Goal: Task Accomplishment & Management: Manage account settings

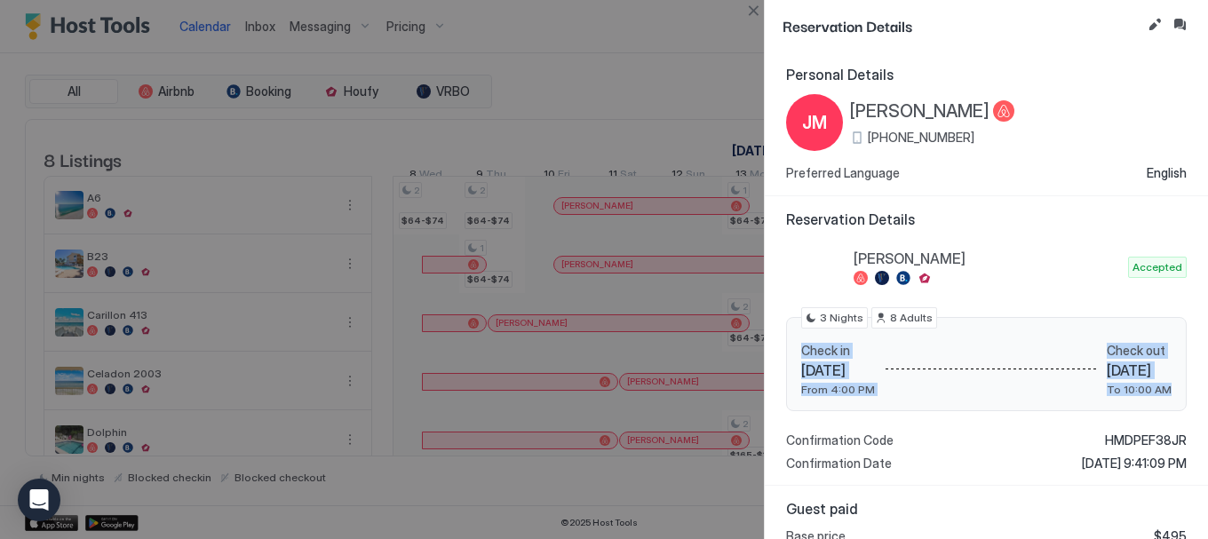
scroll to position [0, 652]
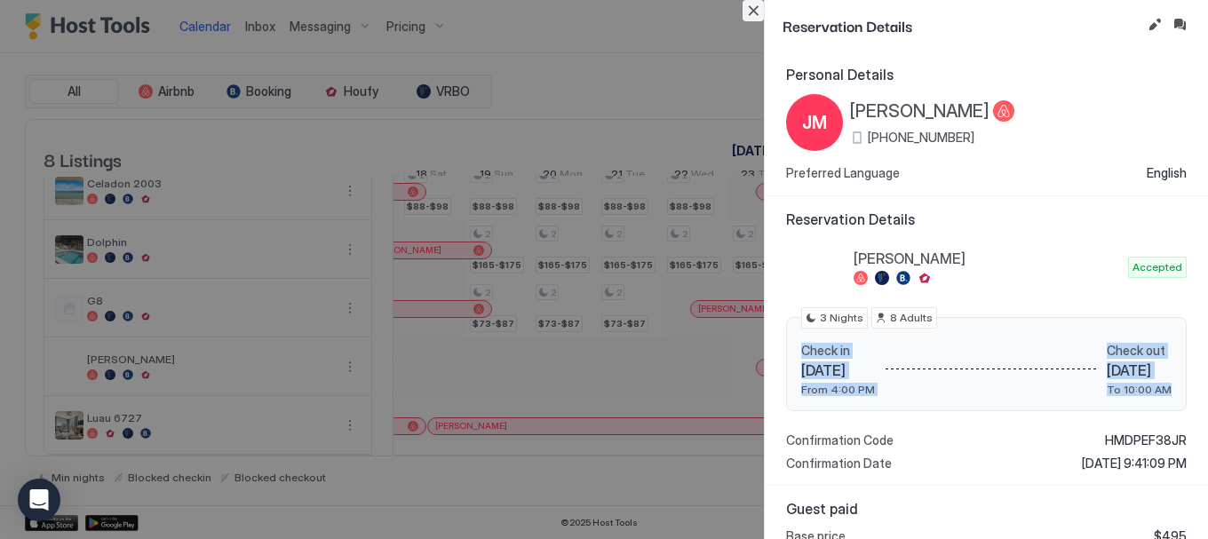
click at [749, 9] on button "Close" at bounding box center [752, 10] width 21 height 21
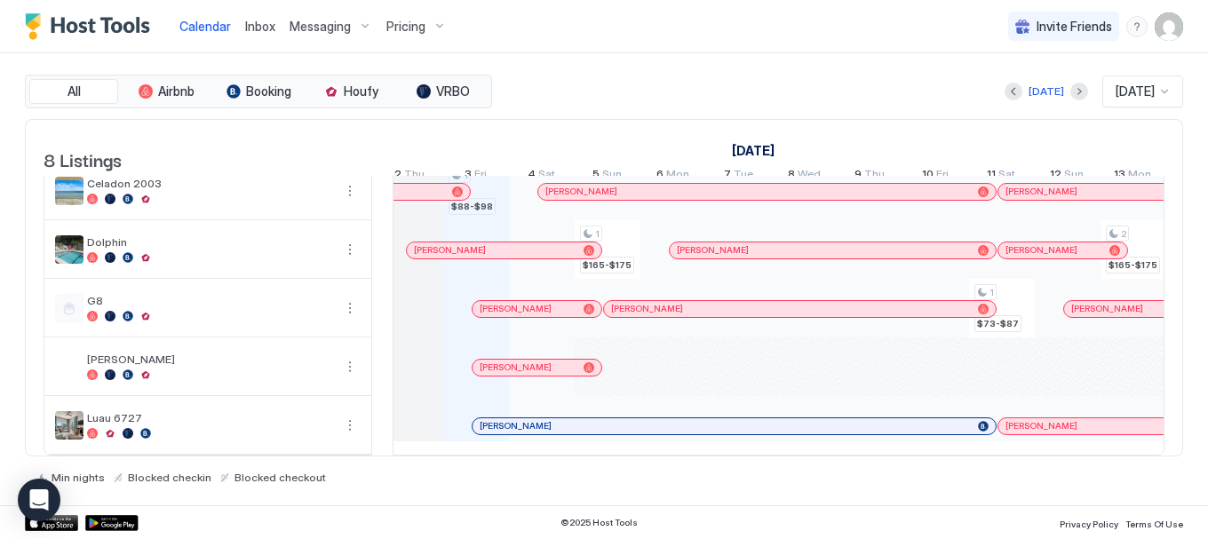
scroll to position [0, 0]
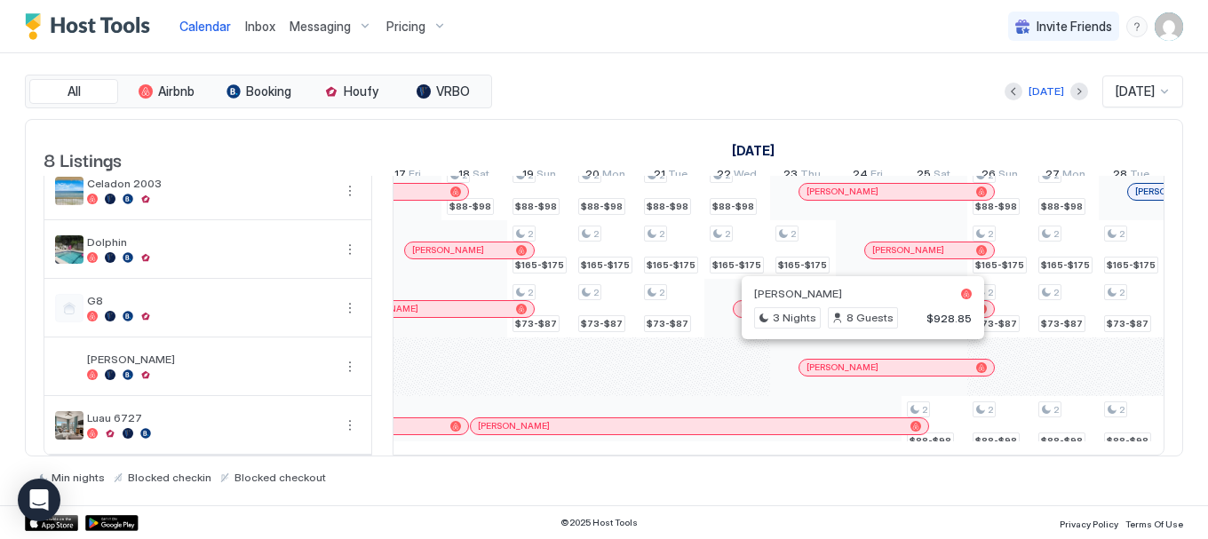
click at [856, 361] on div at bounding box center [856, 368] width 14 height 14
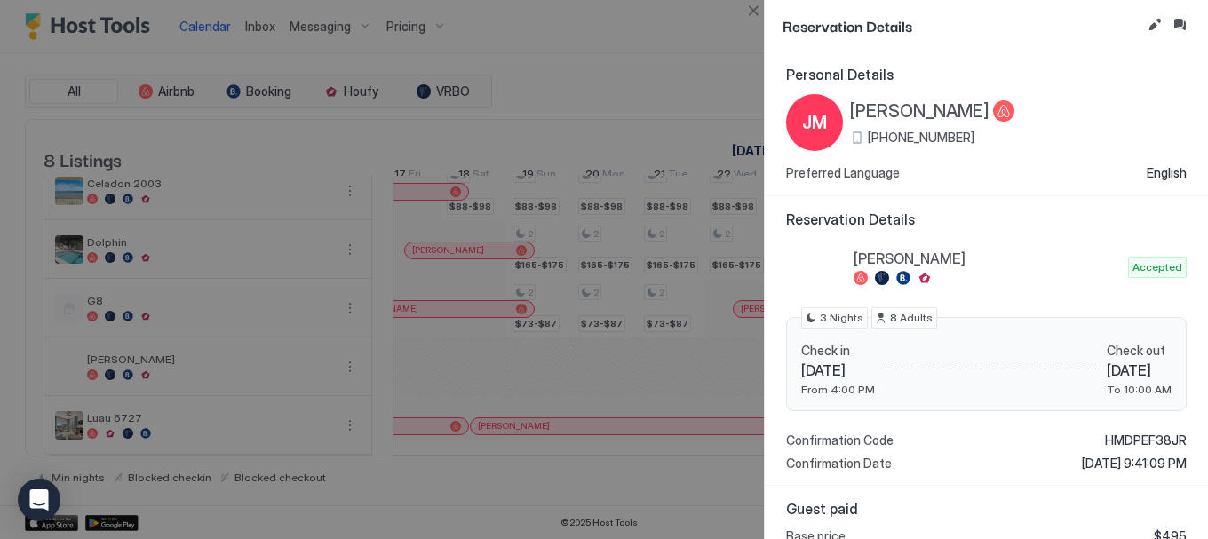
click at [888, 107] on span "[PERSON_NAME]" at bounding box center [919, 111] width 139 height 22
click at [754, 10] on button "Close" at bounding box center [752, 10] width 21 height 21
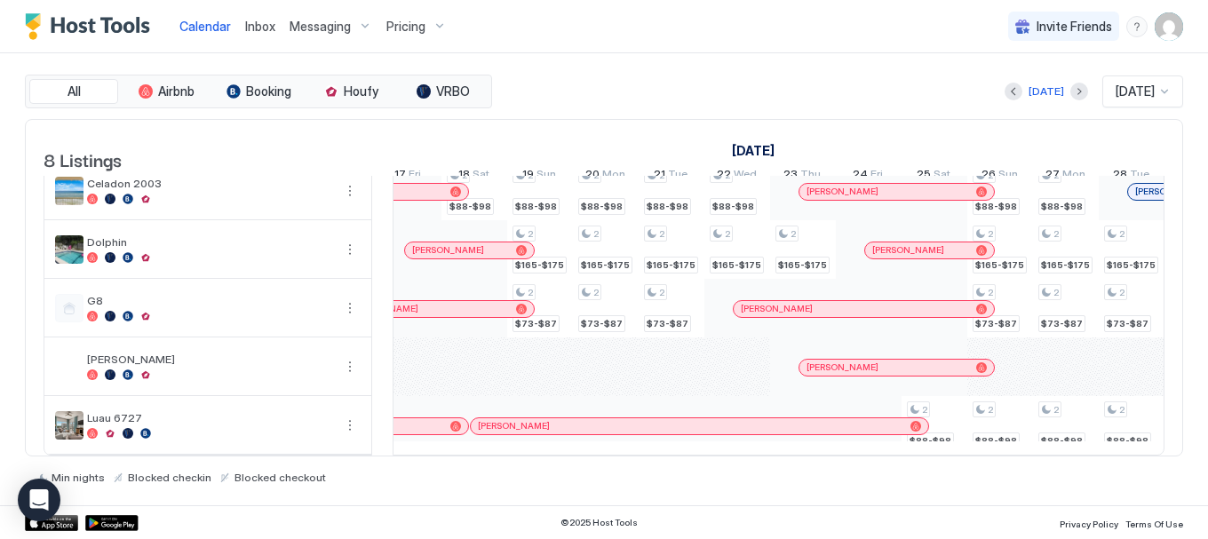
scroll to position [216, 0]
click at [913, 361] on div at bounding box center [913, 368] width 14 height 14
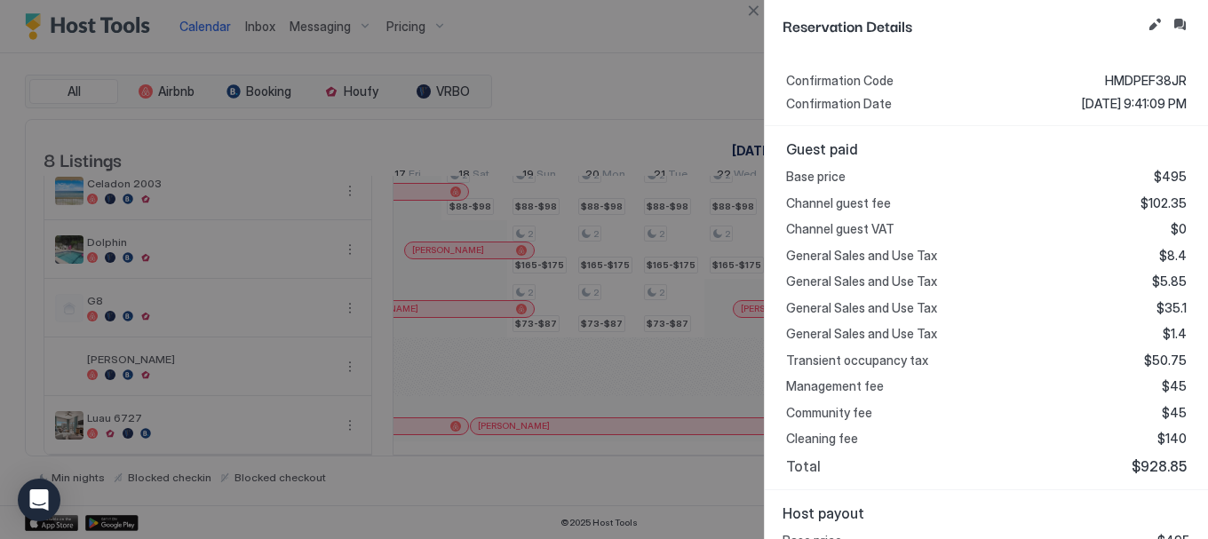
scroll to position [355, 0]
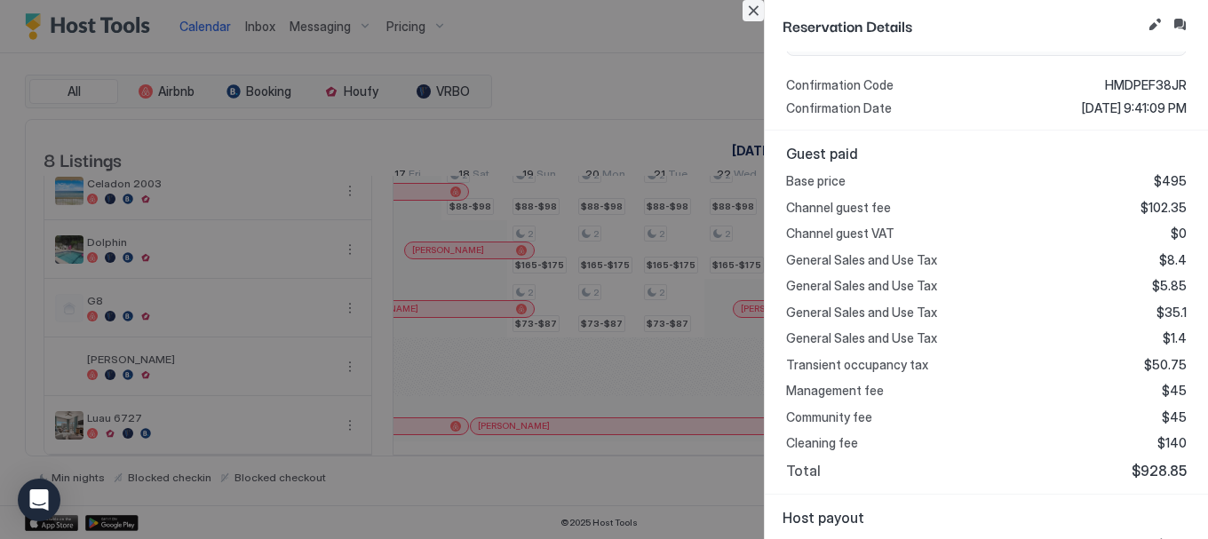
click at [758, 11] on button "Close" at bounding box center [752, 10] width 21 height 21
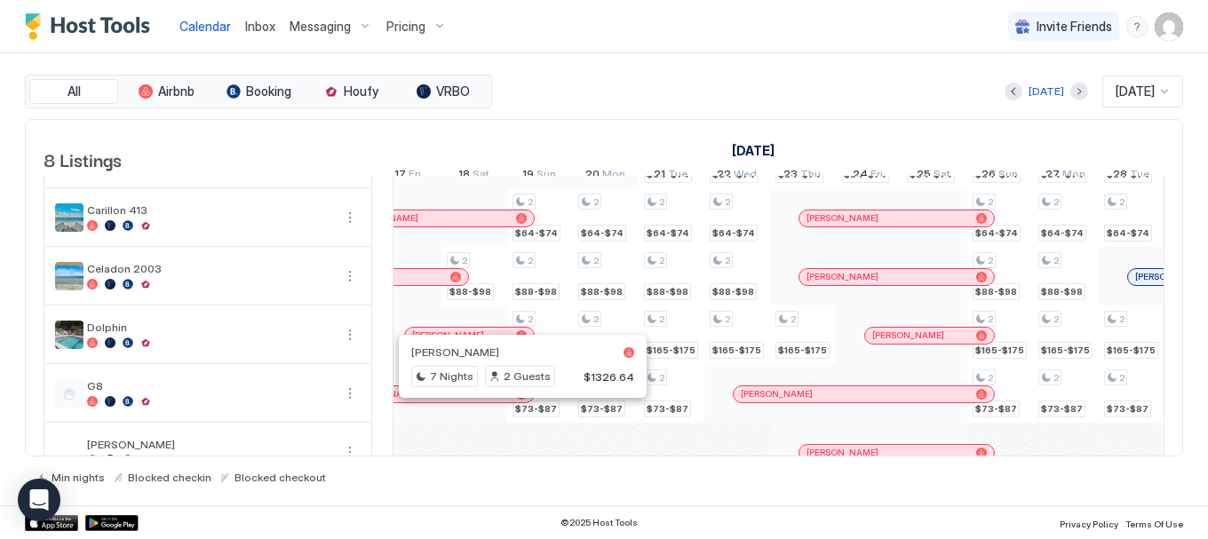
scroll to position [216, 0]
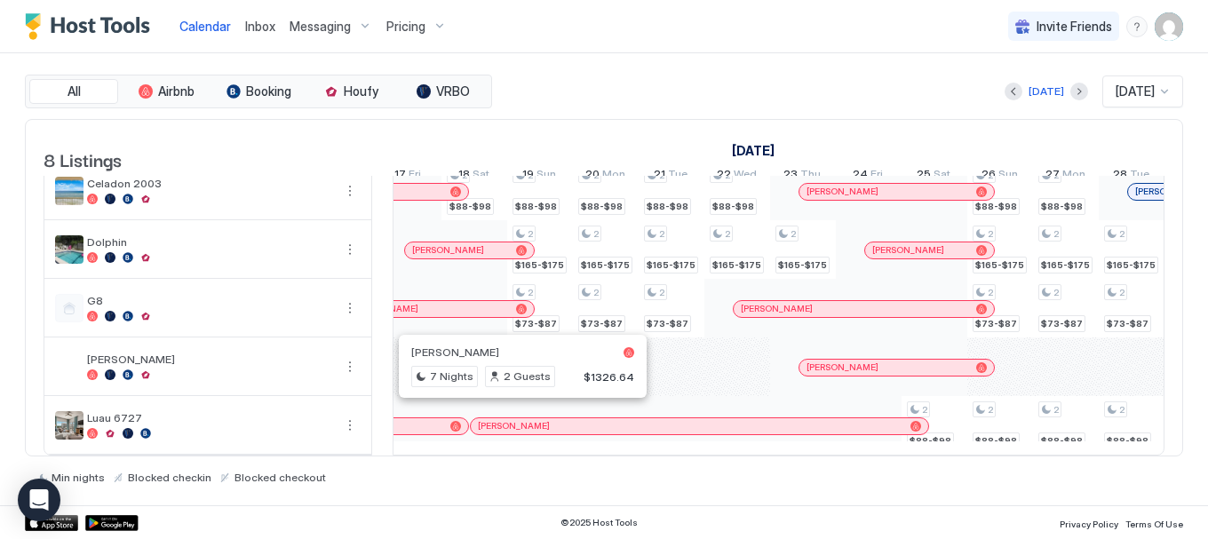
click at [657, 432] on div at bounding box center [671, 425] width 66 height 59
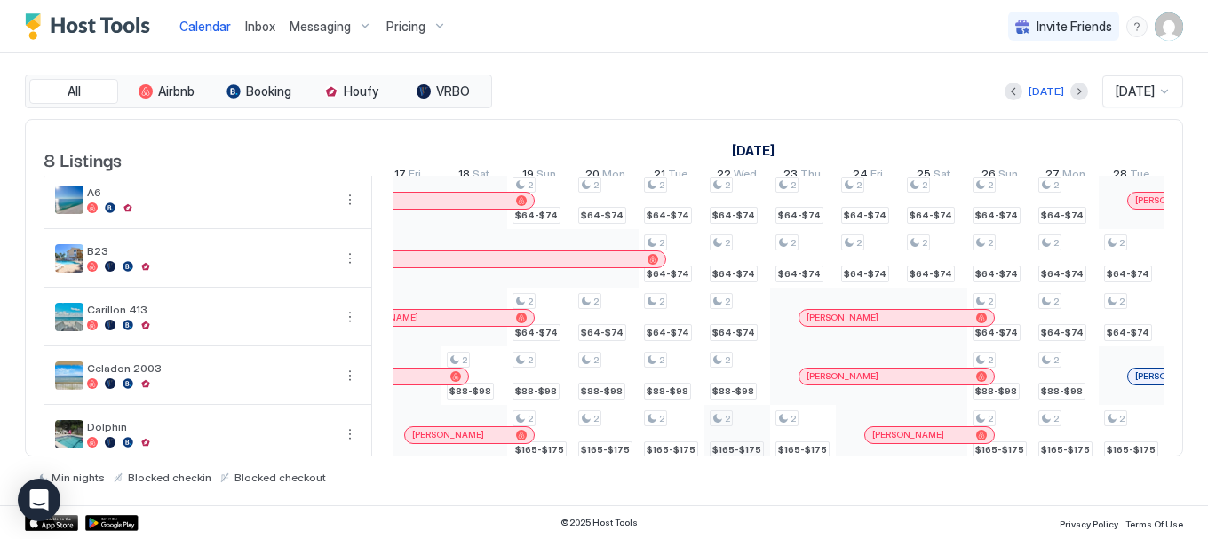
scroll to position [0, 0]
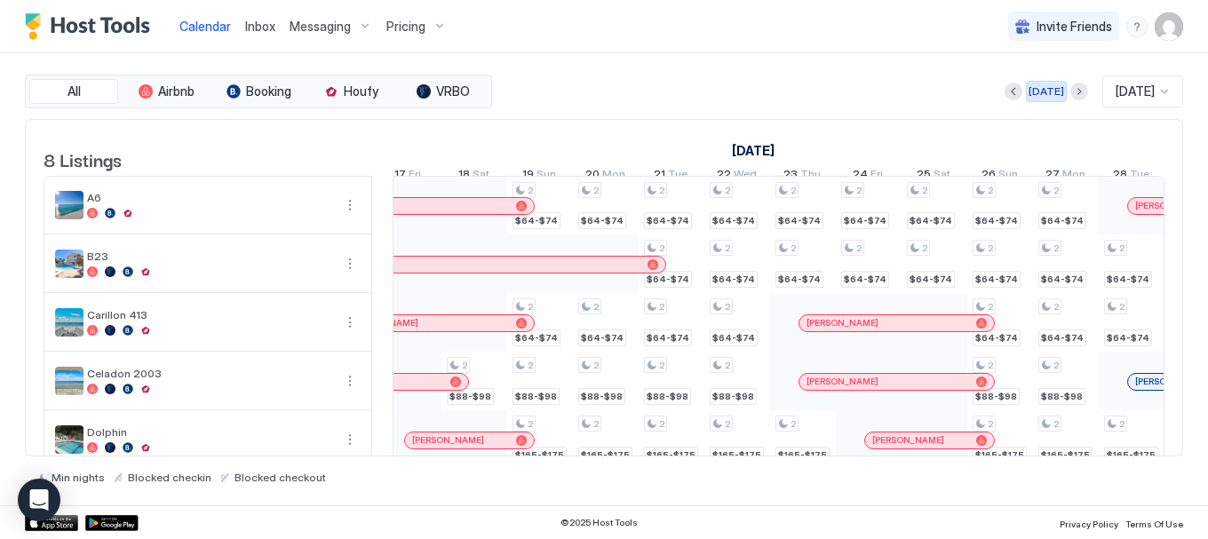
click at [1028, 91] on div "[DATE]" at bounding box center [1046, 91] width 36 height 16
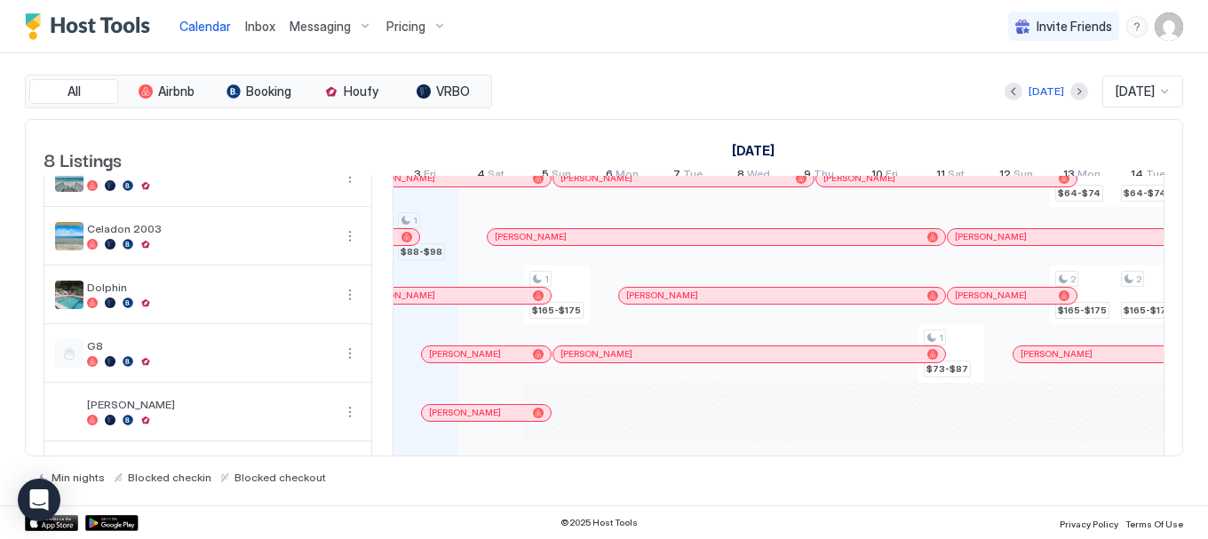
scroll to position [216, 0]
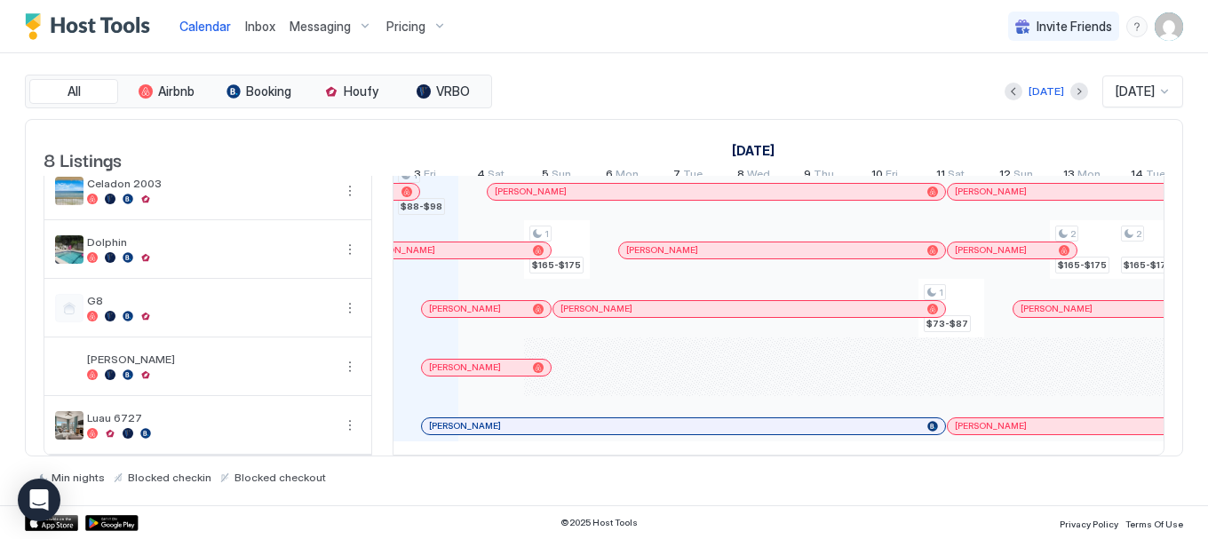
click at [1167, 22] on img "User profile" at bounding box center [1168, 26] width 28 height 28
click at [786, 92] on div at bounding box center [604, 269] width 1208 height 539
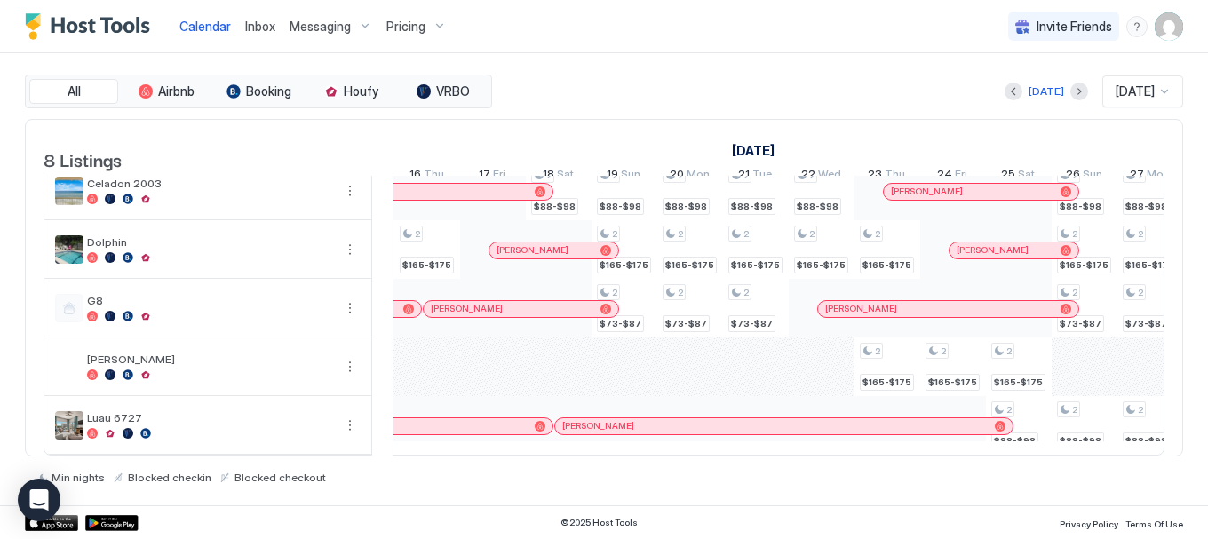
scroll to position [0, 1843]
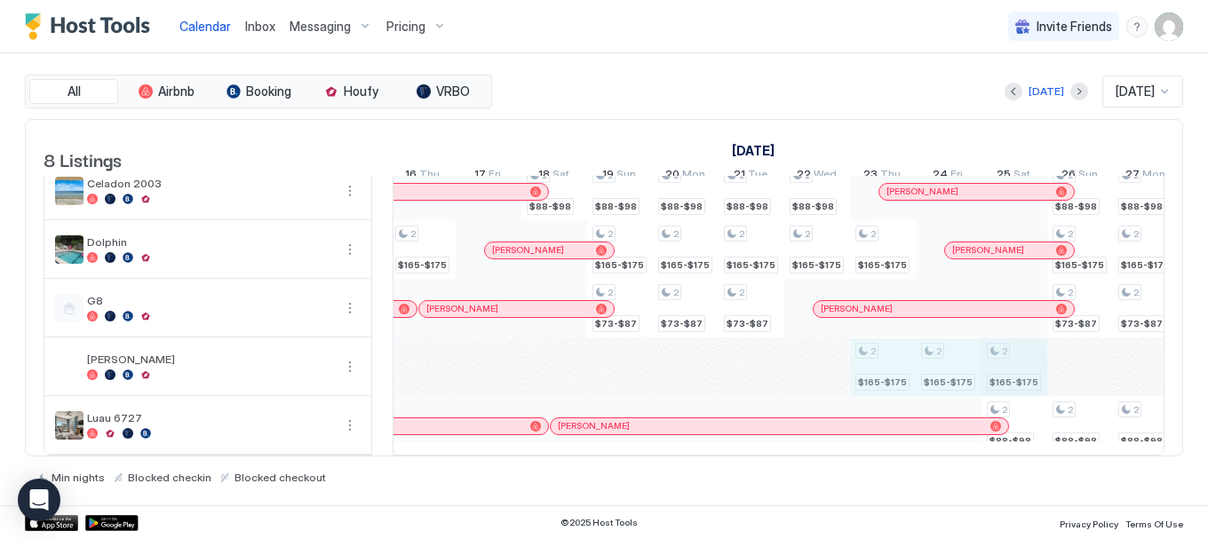
click at [1000, 360] on div "1 $88-$98 1 $165-$175 2 $64-$74 2 $64-$74 2 $64-$74 1 $64-$74 1 $73-$87 1 $64-$…" at bounding box center [258, 221] width 3417 height 468
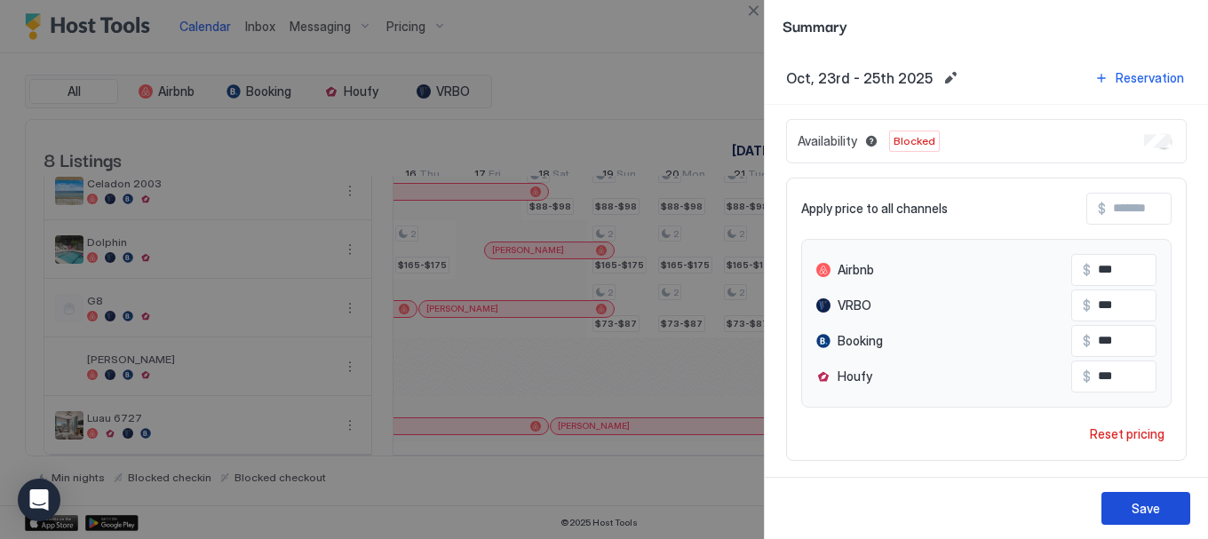
click at [1145, 510] on div "Save" at bounding box center [1145, 508] width 28 height 19
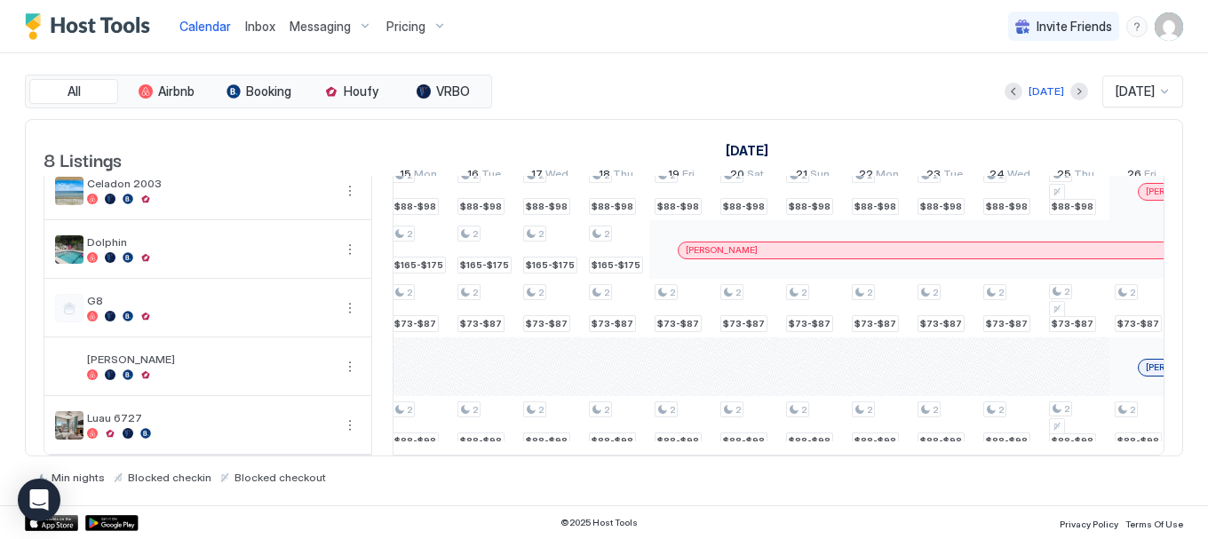
scroll to position [0, 1184]
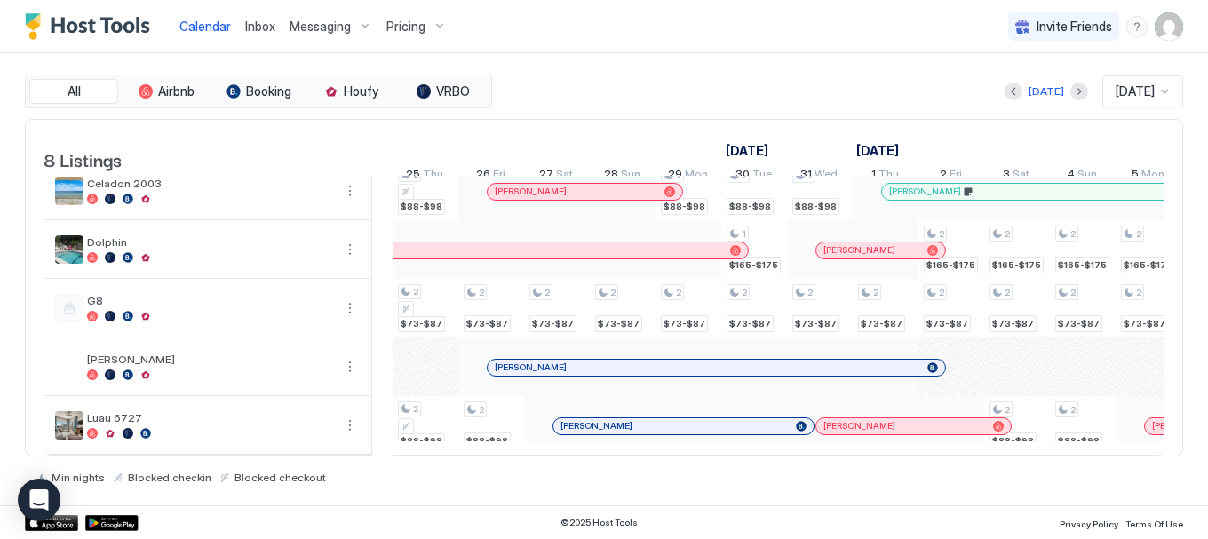
click at [912, 508] on div "© 2025 Host Tools Privacy Policy Terms Of Use" at bounding box center [604, 522] width 1208 height 34
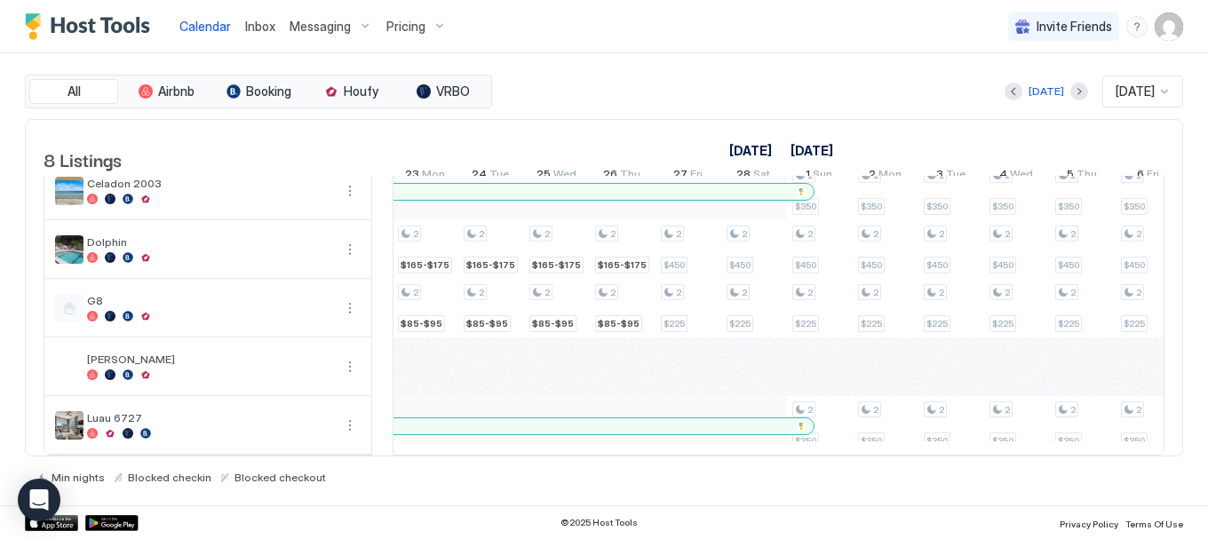
scroll to position [0, 1847]
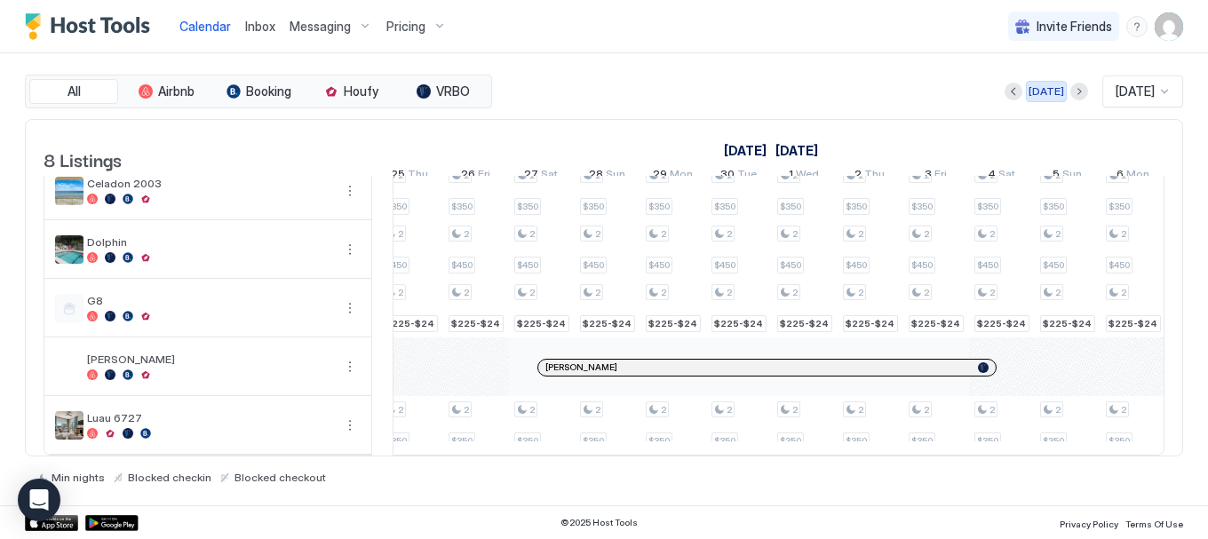
click at [1028, 94] on div "[DATE]" at bounding box center [1046, 91] width 36 height 16
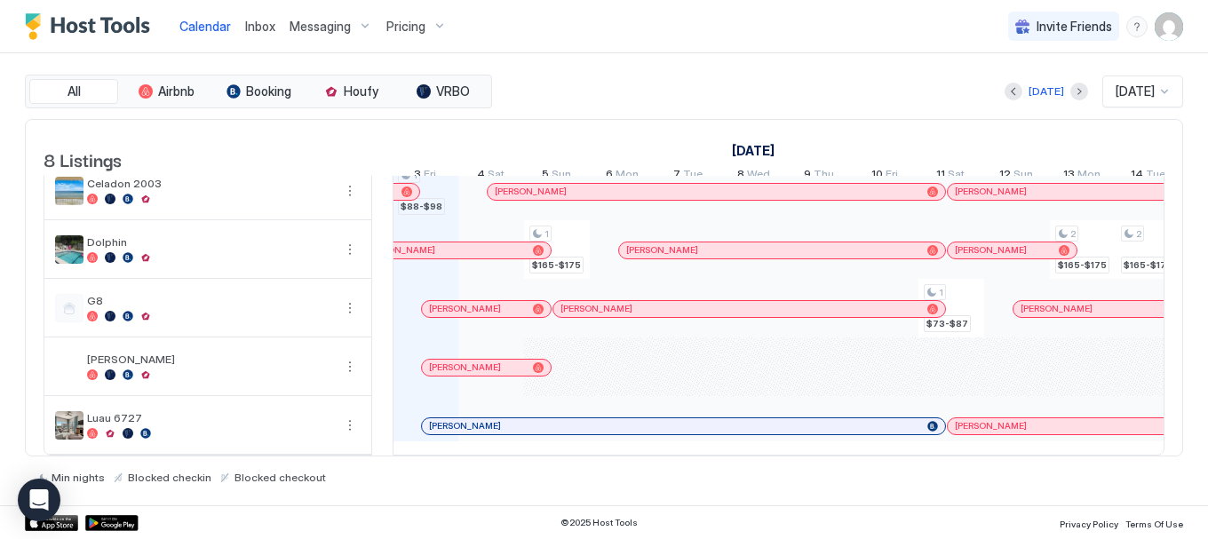
click at [950, 457] on div "Min nights Blocked checkin Blocked checkout" at bounding box center [604, 470] width 1158 height 28
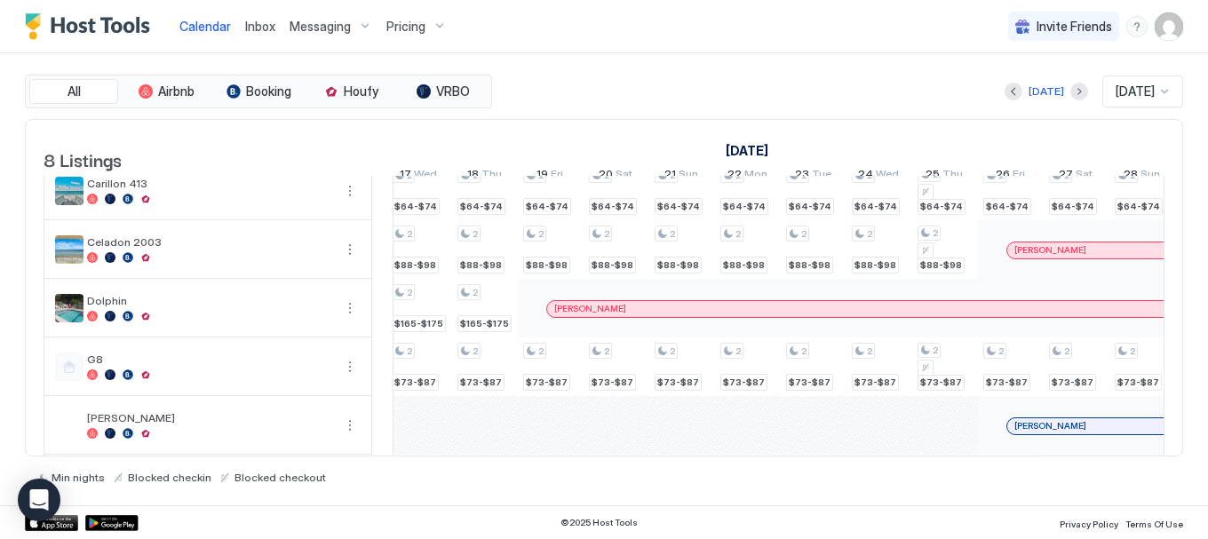
scroll to position [133, 0]
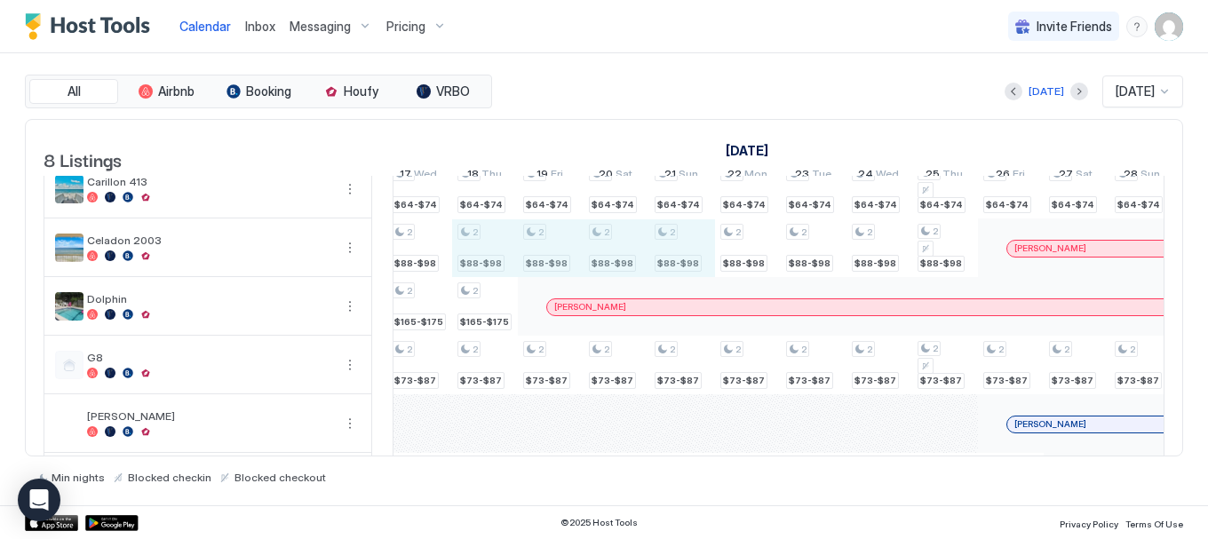
drag, startPoint x: 491, startPoint y: 270, endPoint x: 684, endPoint y: 274, distance: 192.7
click at [684, 274] on div "2 $64-$74 2 $64-$74 2 $64-$74 2 $88-$98 2 $165-$175 2 $73-$87 2 $88-$98 2 $64-$…" at bounding box center [123, 278] width 3417 height 468
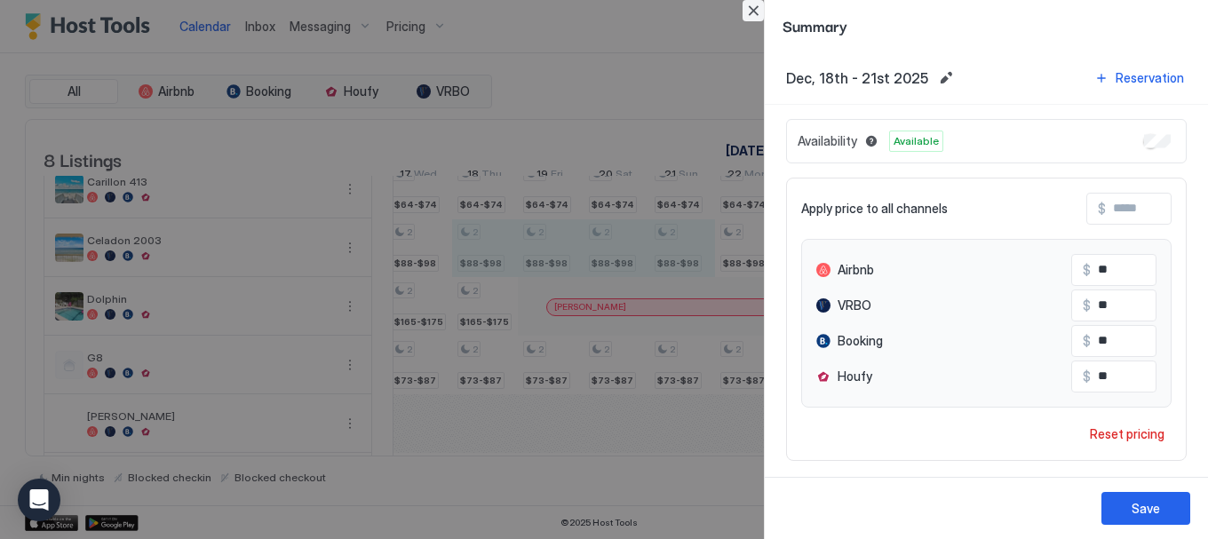
click at [749, 10] on button "Close" at bounding box center [752, 10] width 21 height 21
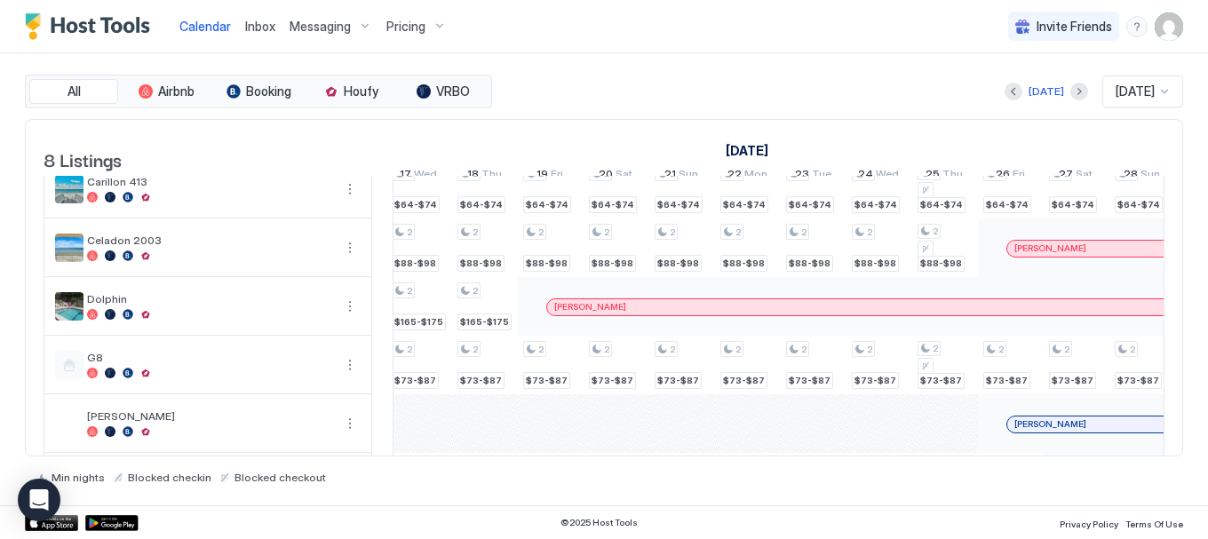
scroll to position [0, 1315]
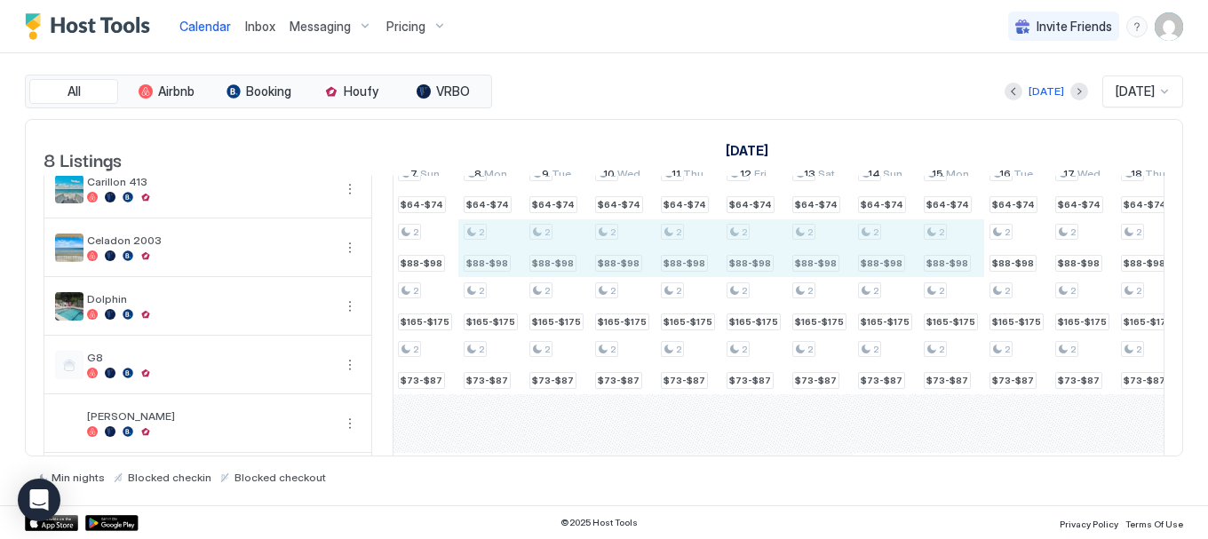
drag, startPoint x: 494, startPoint y: 271, endPoint x: 947, endPoint y: 261, distance: 453.9
click at [947, 261] on div "2 $64-$74 2 $64-$74 2 $64-$74 2 $88-$98 2 $165-$175 2 $73-$87 2 $88-$98 2 $64-$…" at bounding box center [786, 278] width 3417 height 468
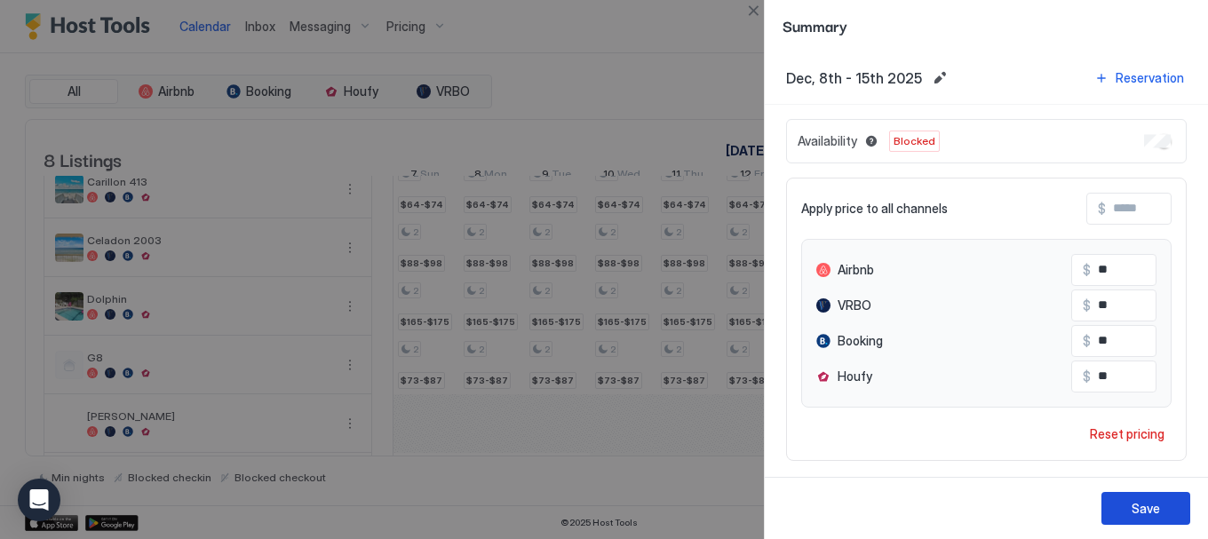
click at [1138, 517] on div "Save" at bounding box center [1145, 508] width 28 height 19
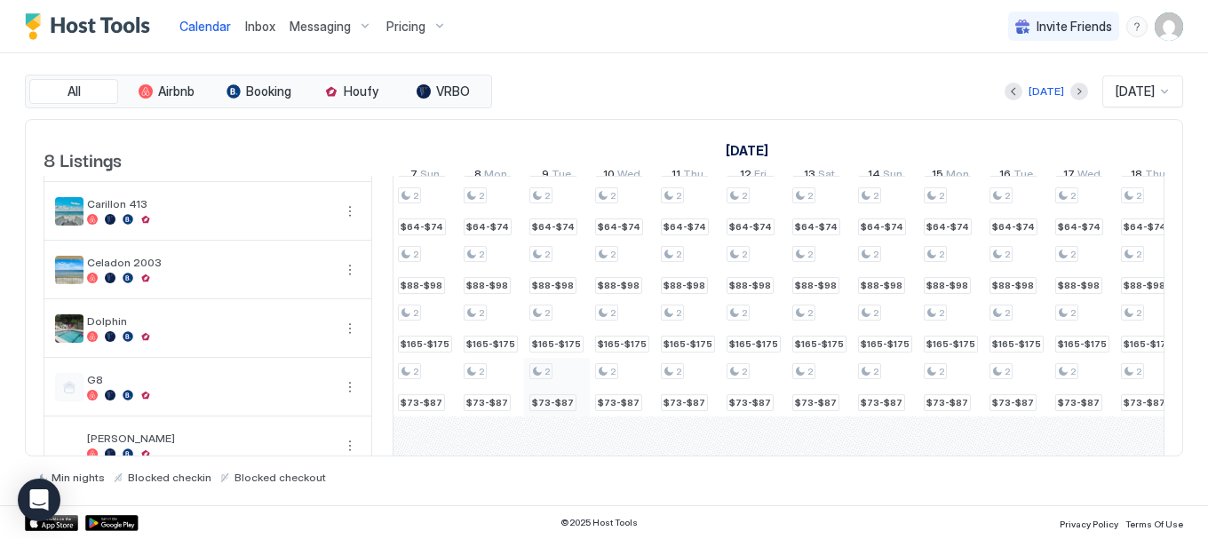
scroll to position [89, 0]
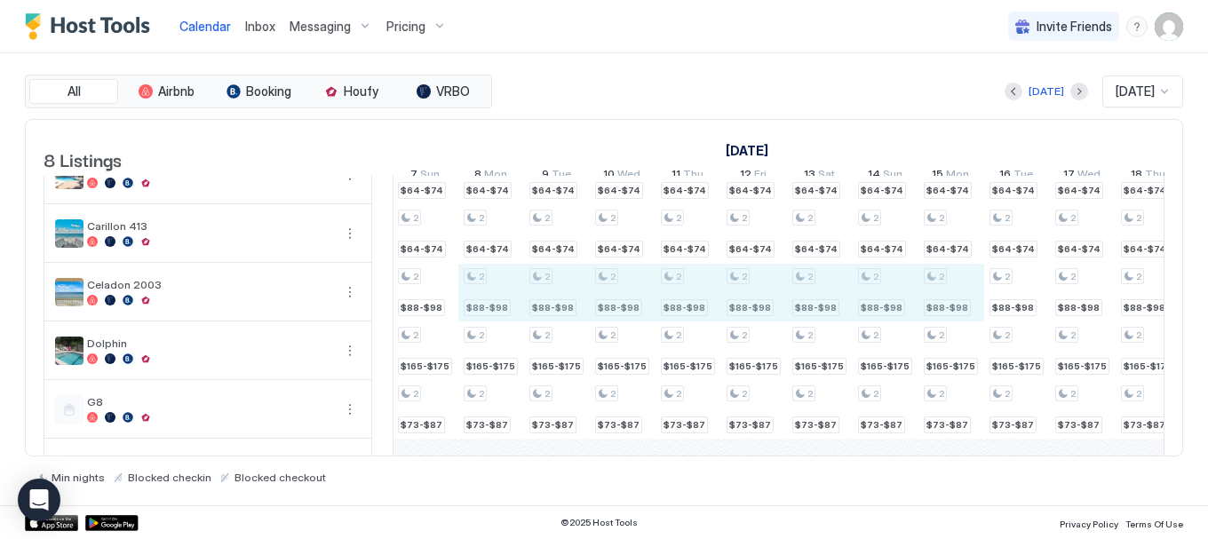
drag, startPoint x: 730, startPoint y: 318, endPoint x: 936, endPoint y: 322, distance: 206.1
click at [936, 322] on div "2 $64-$74 2 $64-$74 2 $64-$74 2 $88-$98 2 $165-$175 2 $73-$87 2 $88-$98 2 $64-$…" at bounding box center [786, 322] width 3417 height 468
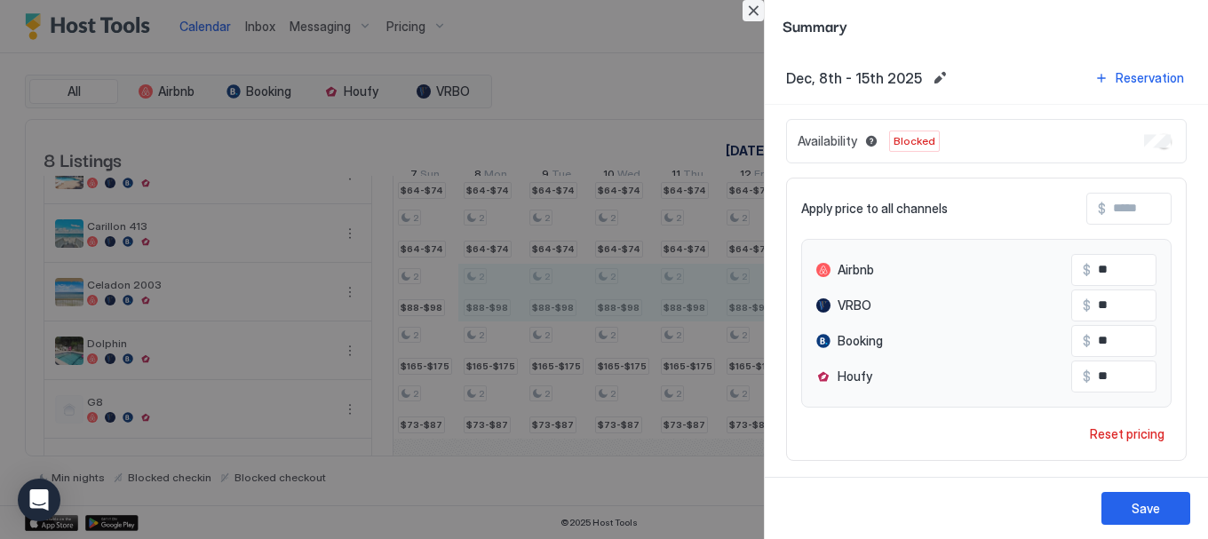
click at [747, 12] on button "Close" at bounding box center [752, 10] width 21 height 21
